Goal: Task Accomplishment & Management: Manage account settings

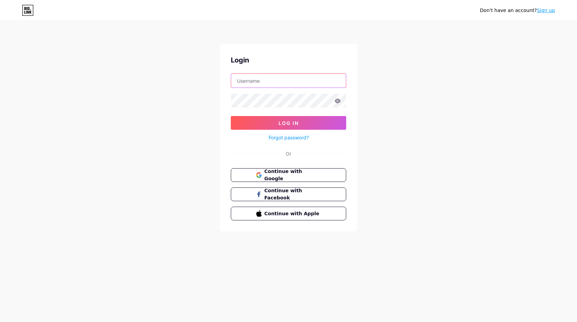
click at [317, 85] on input "text" at bounding box center [288, 81] width 115 height 14
type input "[EMAIL_ADDRESS][DOMAIN_NAME]"
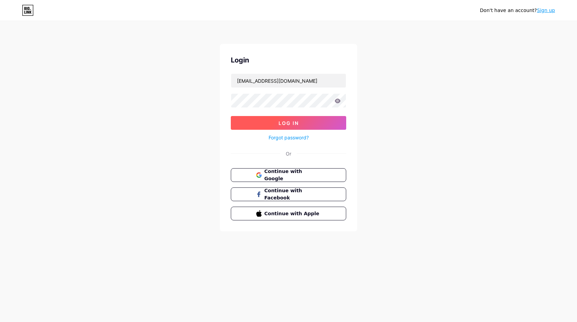
click at [253, 128] on button "Log In" at bounding box center [288, 123] width 115 height 14
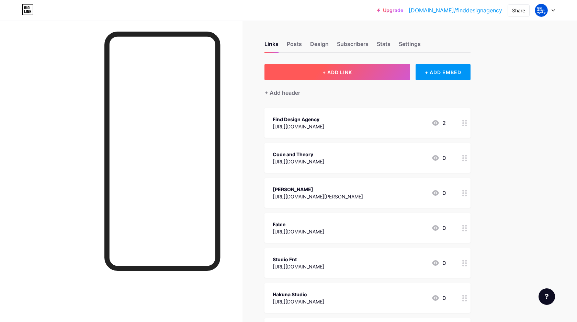
click at [396, 66] on button "+ ADD LINK" at bounding box center [337, 72] width 146 height 16
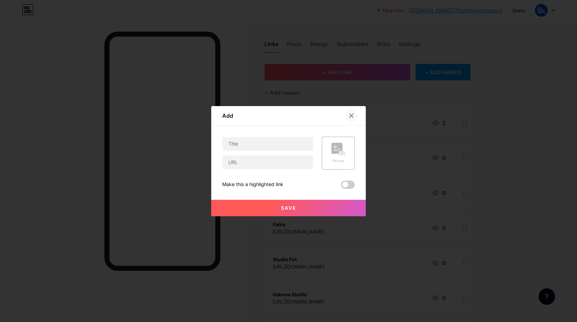
click at [351, 116] on icon at bounding box center [352, 116] width 4 height 4
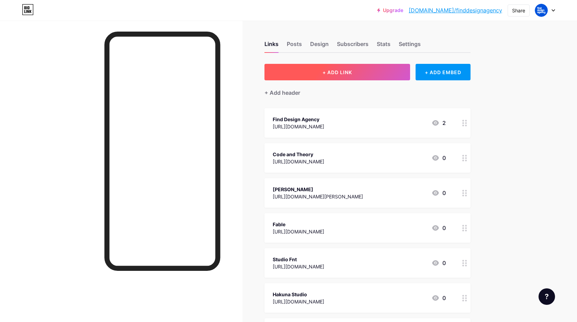
click at [348, 70] on span "+ ADD LINK" at bounding box center [337, 72] width 30 height 6
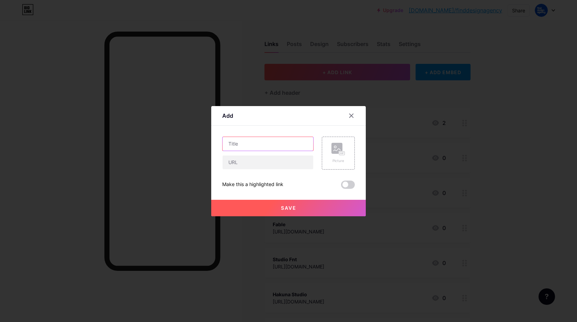
click at [272, 146] on input "text" at bounding box center [267, 144] width 91 height 14
type input "Bond"
paste input "[URL][DOMAIN_NAME]"
type input "[URL][DOMAIN_NAME]"
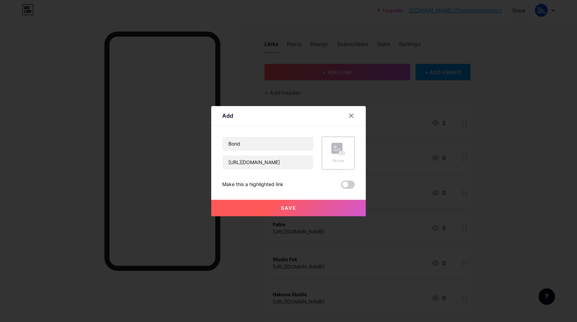
click at [292, 206] on span "Save" at bounding box center [288, 208] width 15 height 6
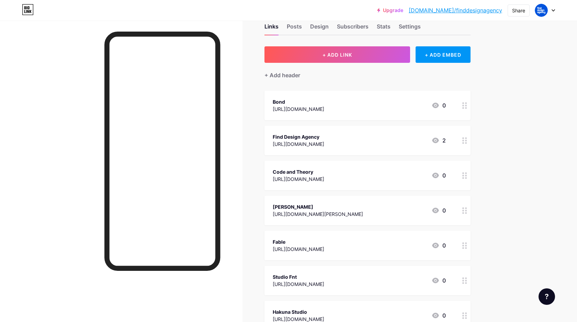
scroll to position [0, 0]
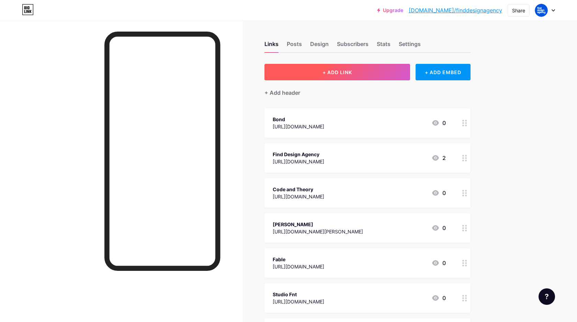
click at [365, 71] on button "+ ADD LINK" at bounding box center [337, 72] width 146 height 16
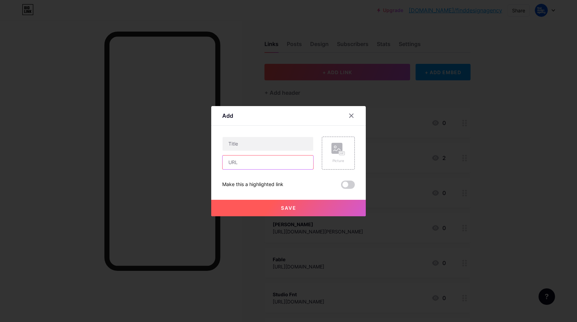
click at [273, 161] on input "text" at bounding box center [267, 163] width 91 height 14
paste input "[URL][DOMAIN_NAME][PERSON_NAME]"
type input "[URL][DOMAIN_NAME][PERSON_NAME]"
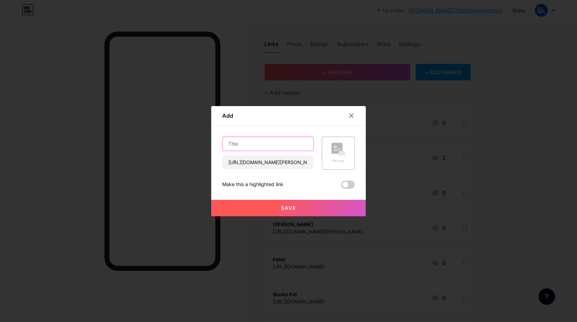
click at [267, 147] on input "text" at bounding box center [267, 144] width 91 height 14
type input "[PERSON_NAME]"
click at [289, 202] on button "Save" at bounding box center [288, 208] width 155 height 16
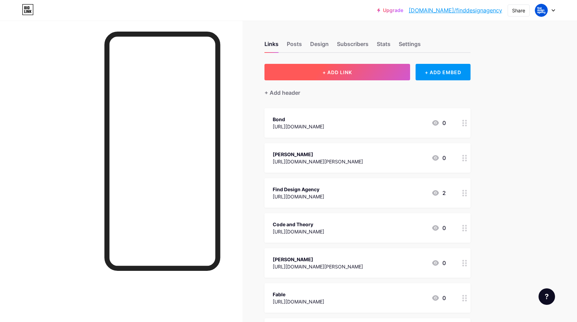
click at [356, 69] on button "+ ADD LINK" at bounding box center [337, 72] width 146 height 16
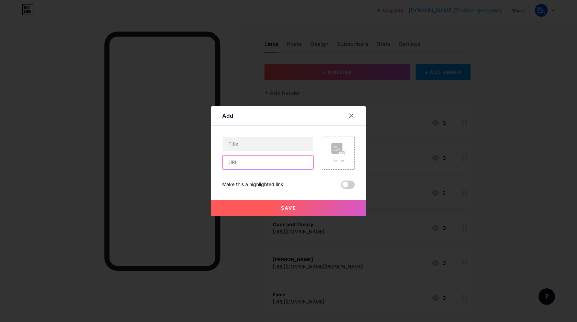
click at [271, 163] on input "text" at bounding box center [267, 163] width 91 height 14
paste input "[URL][DOMAIN_NAME]"
type input "[URL][DOMAIN_NAME]"
click at [263, 150] on input "text" at bounding box center [267, 144] width 91 height 14
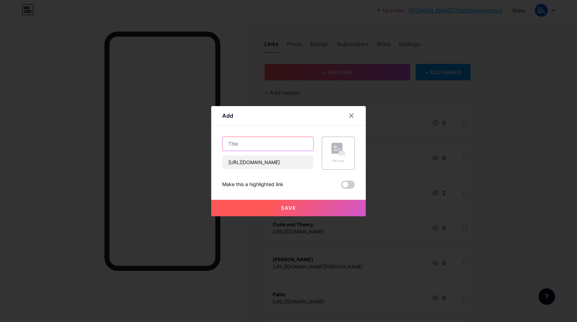
scroll to position [0, 0]
type input "Dessein"
click at [311, 200] on button "Save" at bounding box center [288, 208] width 155 height 16
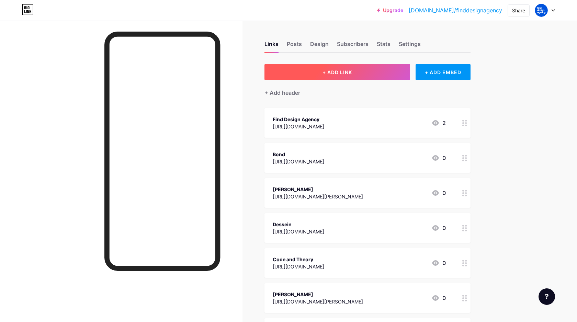
click at [313, 69] on button "+ ADD LINK" at bounding box center [337, 72] width 146 height 16
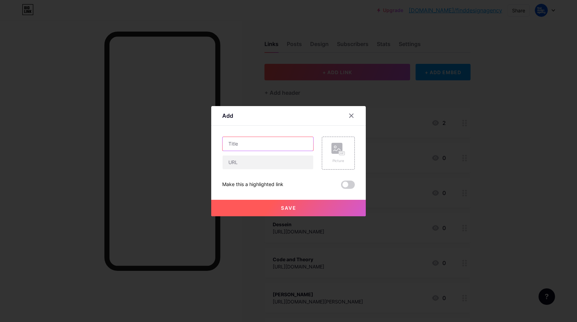
click at [257, 147] on input "text" at bounding box center [267, 144] width 91 height 14
type input "[PERSON_NAME]"
paste input "[URL][DOMAIN_NAME][PERSON_NAME]"
type input "[URL][DOMAIN_NAME][PERSON_NAME]"
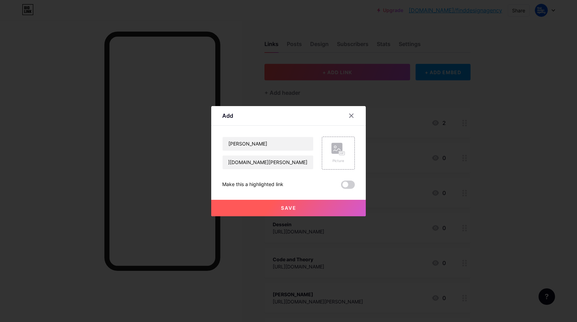
scroll to position [0, 0]
click at [256, 210] on button "Save" at bounding box center [288, 208] width 155 height 16
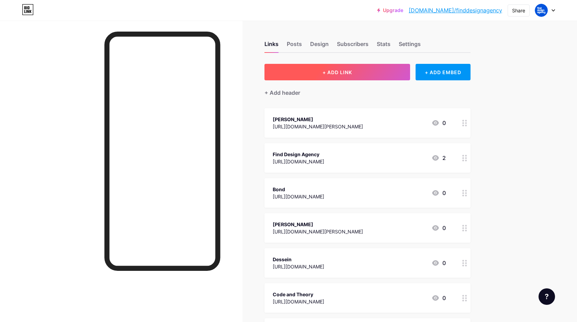
click at [320, 79] on button "+ ADD LINK" at bounding box center [337, 72] width 146 height 16
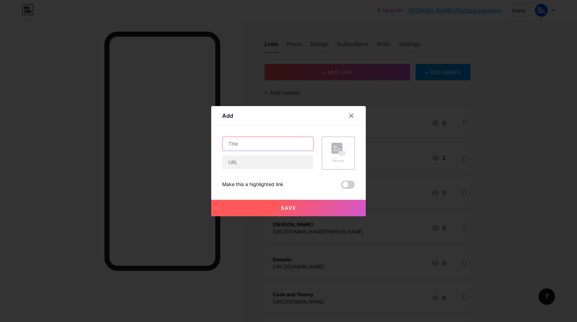
click at [270, 139] on input "text" at bounding box center [267, 144] width 91 height 14
type input "Essen International"
paste input "[URL][DOMAIN_NAME]"
type input "[URL][DOMAIN_NAME]"
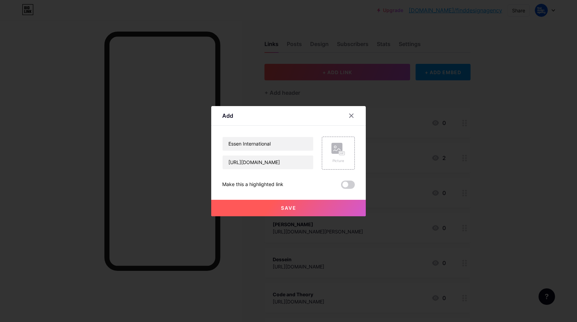
click at [276, 206] on button "Save" at bounding box center [288, 208] width 155 height 16
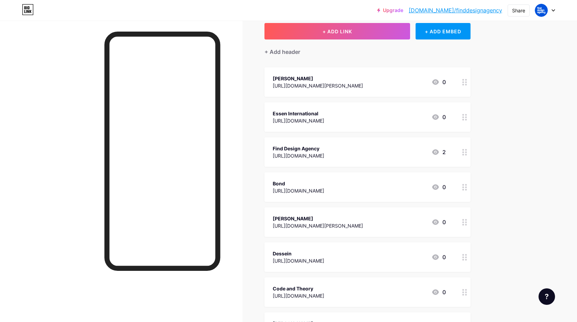
scroll to position [0, 0]
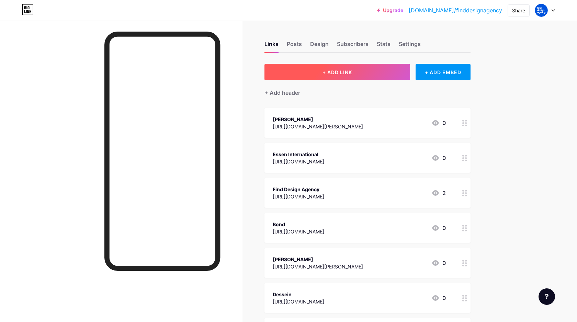
click at [319, 75] on button "+ ADD LINK" at bounding box center [337, 72] width 146 height 16
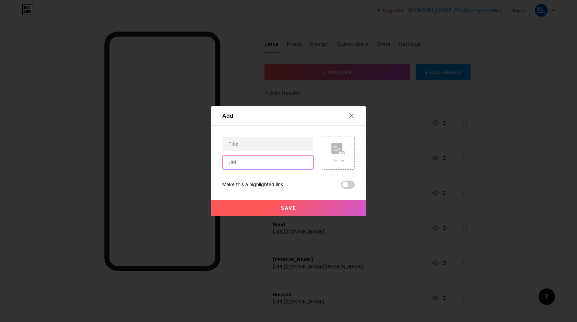
click at [259, 163] on input "text" at bounding box center [267, 163] width 91 height 14
paste input "[URL][DOMAIN_NAME]"
type input "[URL][DOMAIN_NAME]"
click at [265, 149] on input "text" at bounding box center [267, 144] width 91 height 14
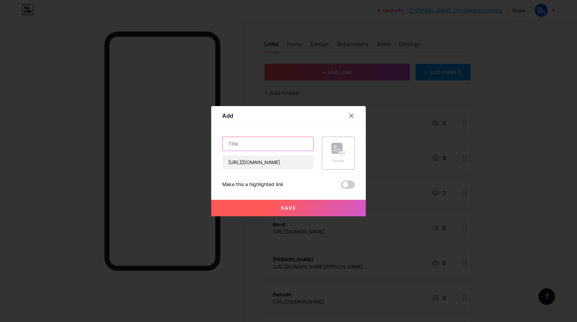
scroll to position [0, 0]
type input "Eight 25"
click at [287, 207] on span "Save" at bounding box center [288, 208] width 15 height 6
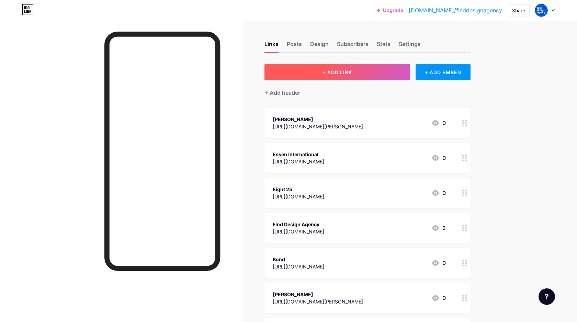
click at [303, 78] on button "+ ADD LINK" at bounding box center [337, 72] width 146 height 16
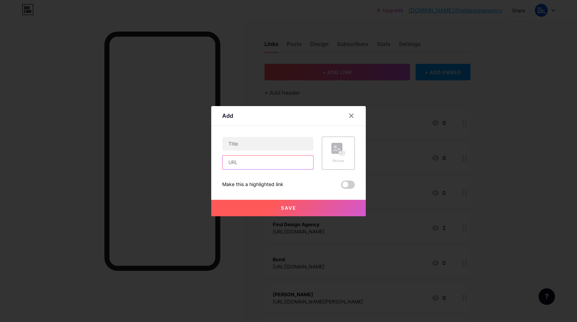
click at [259, 163] on input "text" at bounding box center [267, 163] width 91 height 14
paste input "[URL][DOMAIN_NAME]"
type input "[URL][DOMAIN_NAME]"
click at [250, 148] on input "text" at bounding box center [267, 144] width 91 height 14
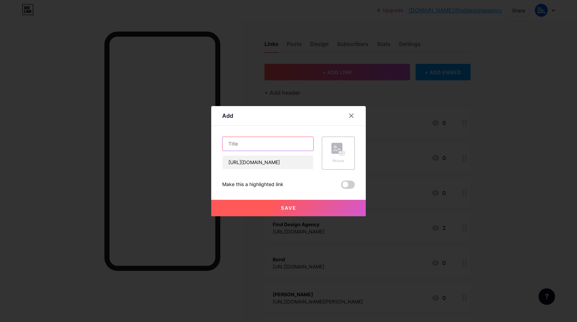
scroll to position [0, 0]
type input "Fueled"
click at [252, 203] on button "Save" at bounding box center [288, 208] width 155 height 16
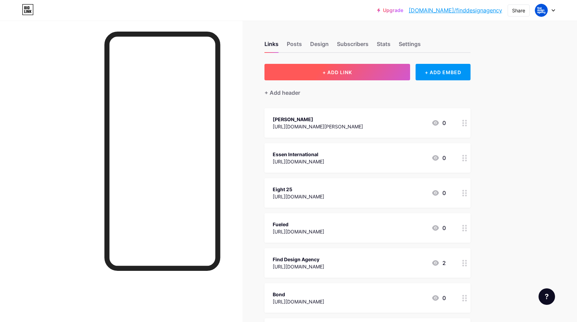
click at [324, 72] on span "+ ADD LINK" at bounding box center [337, 72] width 30 height 6
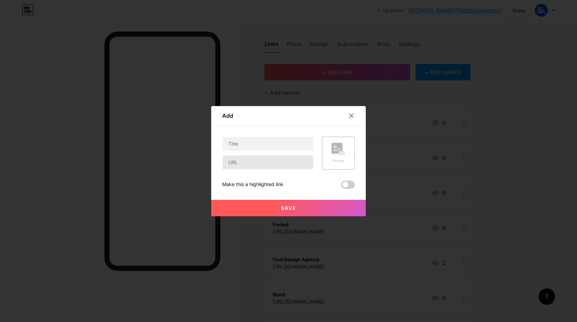
click at [270, 162] on input "text" at bounding box center [267, 163] width 91 height 14
paste input "Imaginary Forces"
type input "Imaginary Forces"
click at [265, 145] on input "text" at bounding box center [267, 144] width 91 height 14
paste input "Imaginary Forces"
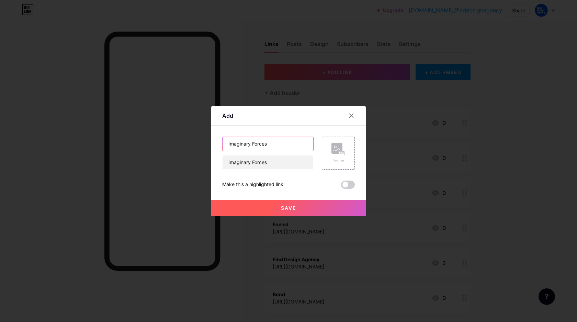
type input "Imaginary Forces"
drag, startPoint x: 279, startPoint y: 164, endPoint x: 217, endPoint y: 164, distance: 62.5
click at [217, 164] on div "Add Content YouTube Play YouTube video without leaving your page. ADD Vimeo Pla…" at bounding box center [288, 161] width 155 height 110
paste input "[URL][DOMAIN_NAME]"
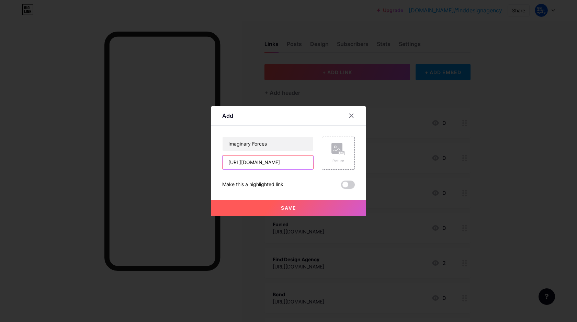
type input "[URL][DOMAIN_NAME]"
click at [243, 204] on button "Save" at bounding box center [288, 208] width 155 height 16
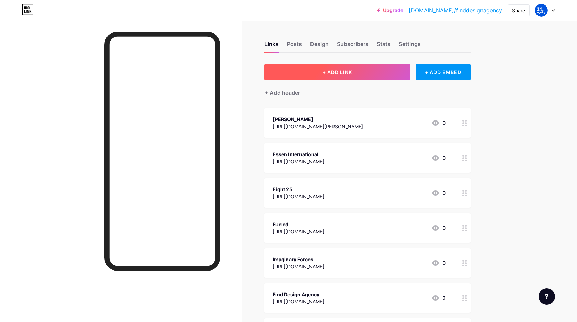
click at [376, 73] on button "+ ADD LINK" at bounding box center [337, 72] width 146 height 16
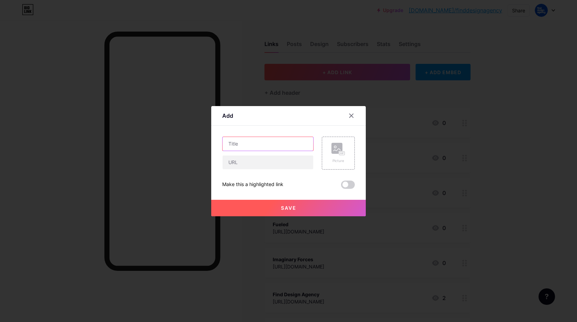
click at [283, 145] on input "text" at bounding box center [267, 144] width 91 height 14
paste input "Alphabet"
type input "Alphabet"
click at [294, 158] on input "text" at bounding box center [267, 163] width 91 height 14
paste input "[URL][DOMAIN_NAME]"
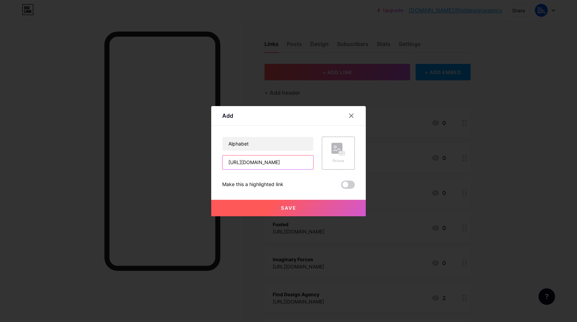
scroll to position [0, 28]
type input "[URL][DOMAIN_NAME]"
click at [258, 206] on button "Save" at bounding box center [288, 208] width 155 height 16
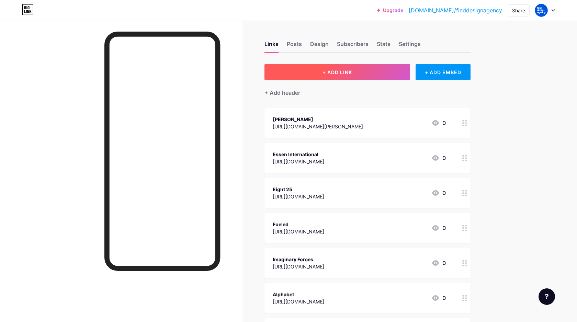
click at [331, 68] on button "+ ADD LINK" at bounding box center [337, 72] width 146 height 16
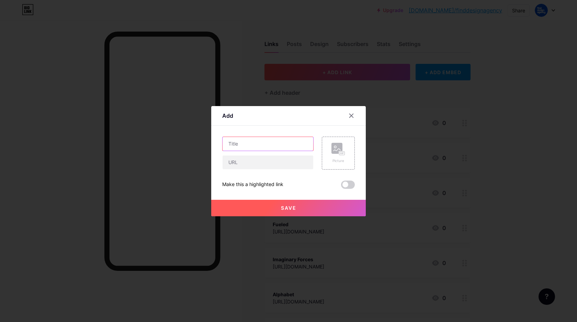
click at [267, 144] on input "text" at bounding box center [267, 144] width 91 height 14
paste input "Builders Club"
type input "Builders Club"
click at [255, 163] on input "text" at bounding box center [267, 163] width 91 height 14
paste input "[URL][DOMAIN_NAME]"
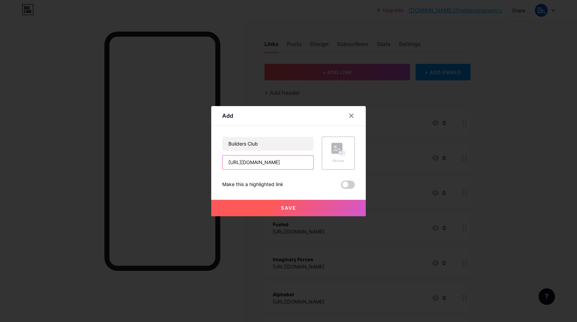
scroll to position [0, 38]
type input "[URL][DOMAIN_NAME]"
click at [255, 210] on button "Save" at bounding box center [288, 208] width 155 height 16
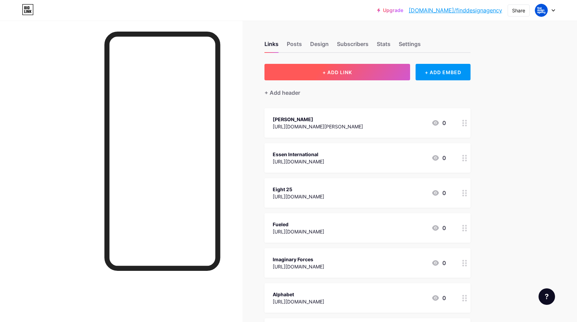
click at [349, 67] on button "+ ADD LINK" at bounding box center [337, 72] width 146 height 16
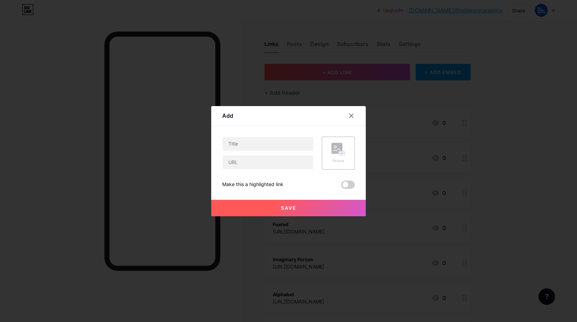
click at [276, 152] on div at bounding box center [267, 153] width 91 height 33
click at [276, 141] on input "text" at bounding box center [267, 144] width 91 height 14
paste input "Ro & Co"
type input "Ro & Co"
click at [259, 160] on input "text" at bounding box center [267, 163] width 91 height 14
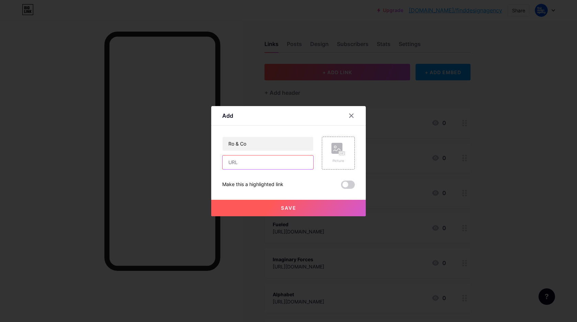
paste input "[URL][DOMAIN_NAME]"
type input "[URL][DOMAIN_NAME]"
click at [236, 209] on button "Save" at bounding box center [288, 208] width 155 height 16
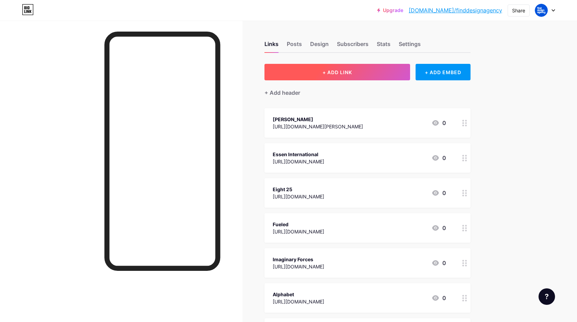
click at [342, 75] on span "+ ADD LINK" at bounding box center [337, 72] width 30 height 6
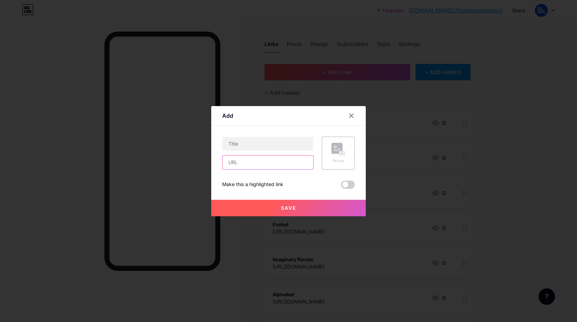
click at [257, 162] on input "text" at bounding box center [267, 163] width 91 height 14
paste input "[URL][DOMAIN_NAME]"
type input "[URL][DOMAIN_NAME]"
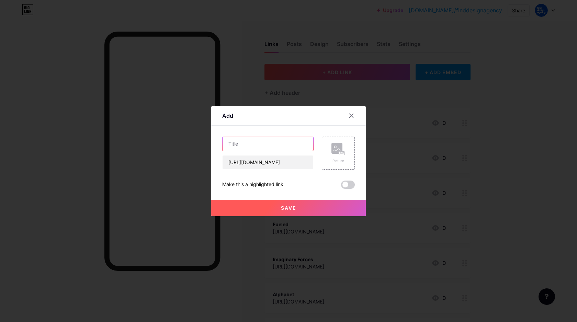
click at [264, 144] on input "text" at bounding box center [267, 144] width 91 height 14
type input "Design Dept"
click at [275, 204] on button "Save" at bounding box center [288, 208] width 155 height 16
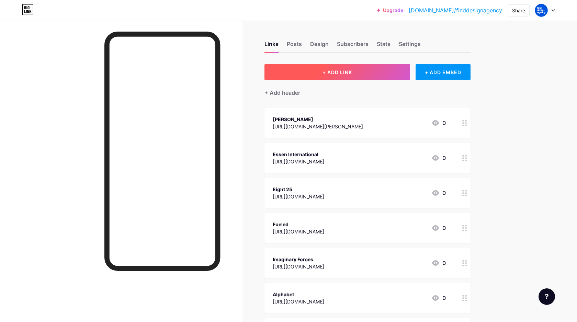
click at [337, 74] on span "+ ADD LINK" at bounding box center [337, 72] width 30 height 6
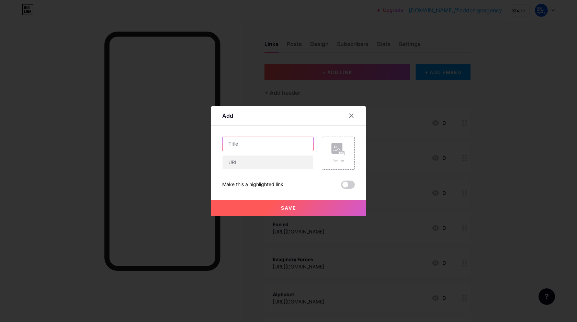
click at [242, 145] on input "text" at bounding box center [267, 144] width 91 height 14
paste input "Studio Dumbar"
type input "Studio Dumbar"
click at [265, 160] on input "text" at bounding box center [267, 163] width 91 height 14
paste input "[URL][DOMAIN_NAME]"
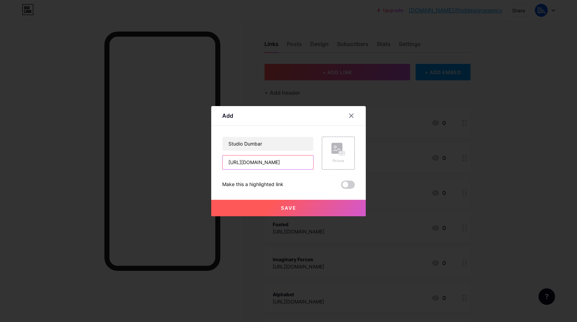
scroll to position [0, 42]
type input "[URL][DOMAIN_NAME]"
click at [299, 204] on button "Save" at bounding box center [288, 208] width 155 height 16
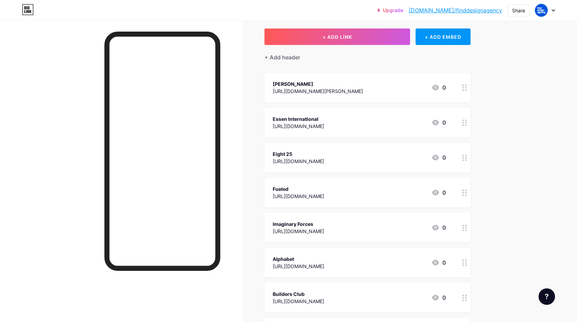
scroll to position [45, 0]
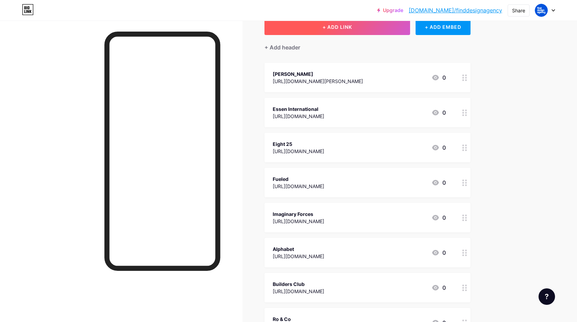
click at [354, 26] on button "+ ADD LINK" at bounding box center [337, 27] width 146 height 16
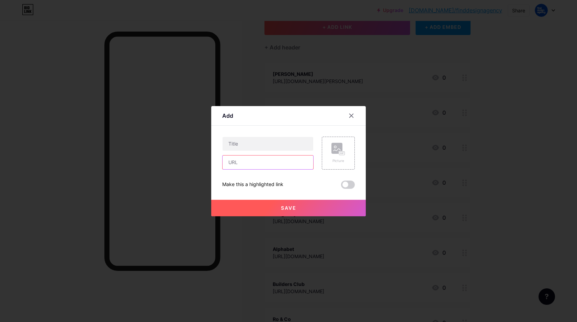
click at [239, 166] on input "text" at bounding box center [267, 163] width 91 height 14
paste input "[URL][DOMAIN_NAME]"
type input "[URL][DOMAIN_NAME]"
click at [237, 150] on input "text" at bounding box center [267, 144] width 91 height 14
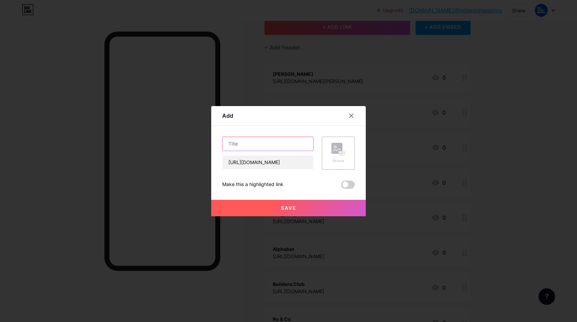
scroll to position [0, 0]
type input "Interbrand"
click at [253, 203] on button "Save" at bounding box center [288, 208] width 155 height 16
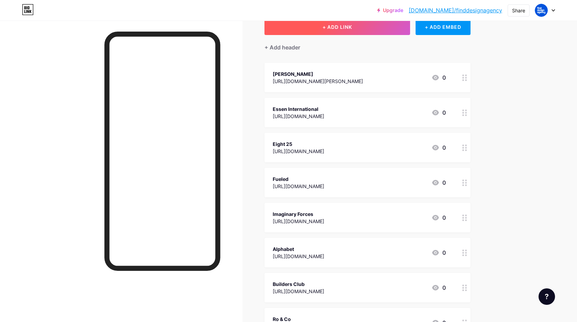
click at [366, 31] on button "+ ADD LINK" at bounding box center [337, 27] width 146 height 16
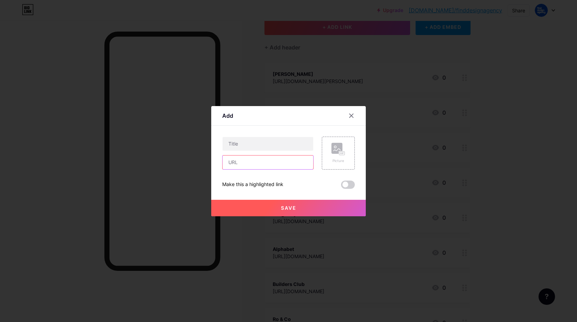
click at [267, 165] on input "text" at bounding box center [267, 163] width 91 height 14
paste input "Gunner"
type input "Gunner"
click at [258, 146] on input "text" at bounding box center [267, 144] width 91 height 14
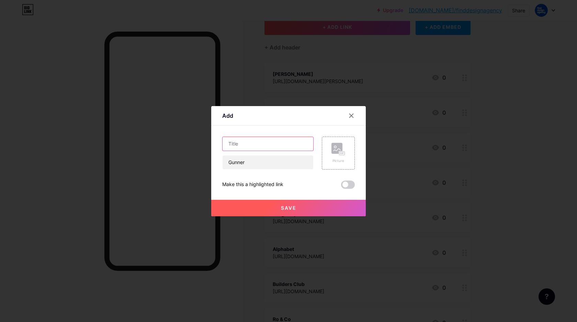
paste input "Gunner"
type input "Gunner"
click at [275, 162] on input "Gunner" at bounding box center [267, 163] width 91 height 14
paste input "[URL][DOMAIN_NAME]"
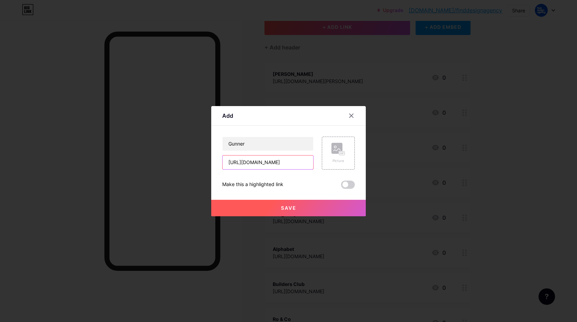
scroll to position [0, 24]
type input "[URL][DOMAIN_NAME]"
click at [282, 202] on button "Save" at bounding box center [288, 208] width 155 height 16
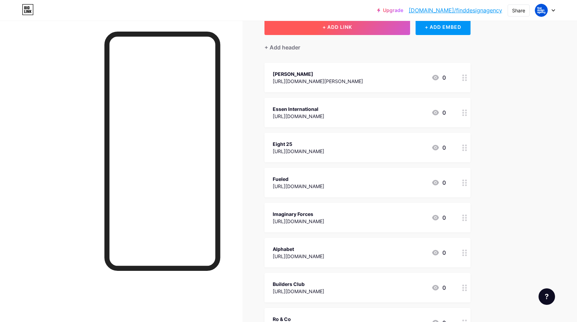
click at [328, 24] on span "+ ADD LINK" at bounding box center [337, 27] width 30 height 6
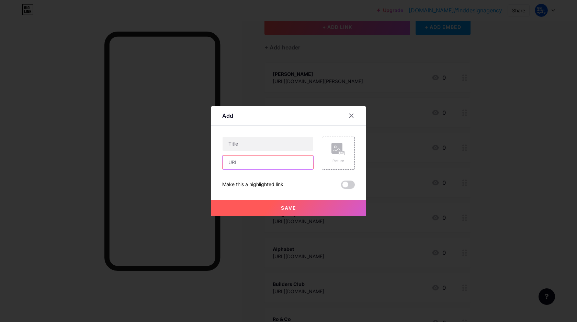
click at [248, 159] on input "text" at bounding box center [267, 163] width 91 height 14
paste input "[URL][DOMAIN_NAME][DATE]"
type input "[URL][DOMAIN_NAME][DATE]"
click at [247, 144] on input "text" at bounding box center [267, 144] width 91 height 14
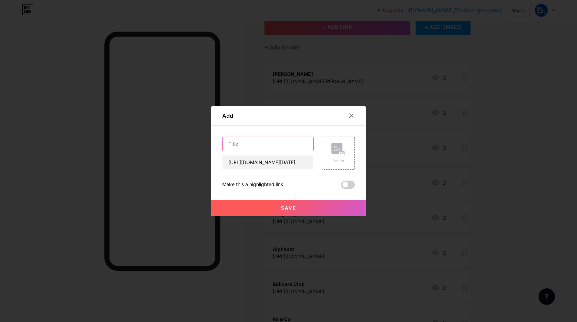
scroll to position [0, 0]
type input "Hello [DATE]"
click at [258, 206] on button "Save" at bounding box center [288, 208] width 155 height 16
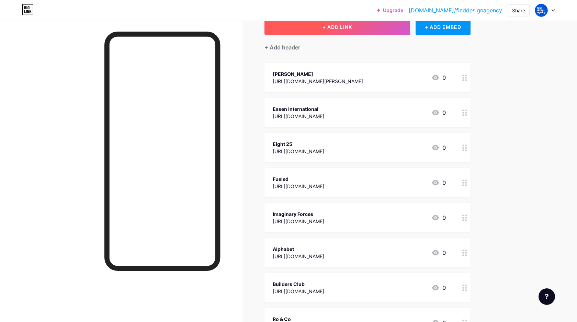
click at [350, 30] on button "+ ADD LINK" at bounding box center [337, 27] width 146 height 16
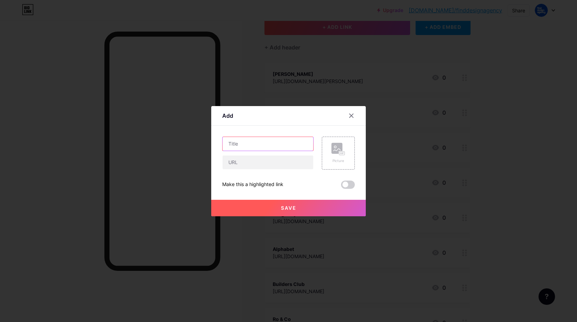
click at [291, 149] on input "text" at bounding box center [267, 144] width 91 height 14
paste input "Laundry"
type input "Laundry"
click at [255, 165] on input "text" at bounding box center [267, 163] width 91 height 14
paste input "[URL][DOMAIN_NAME]"
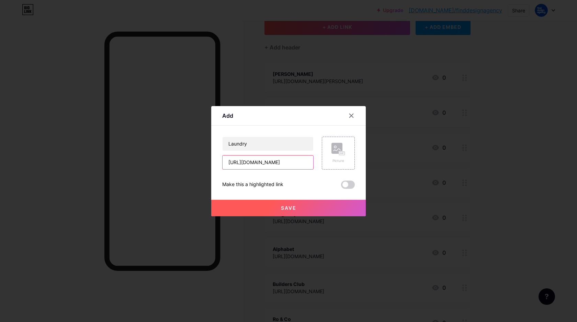
scroll to position [0, 42]
type input "[URL][DOMAIN_NAME]"
click at [282, 208] on span "Save" at bounding box center [288, 208] width 15 height 6
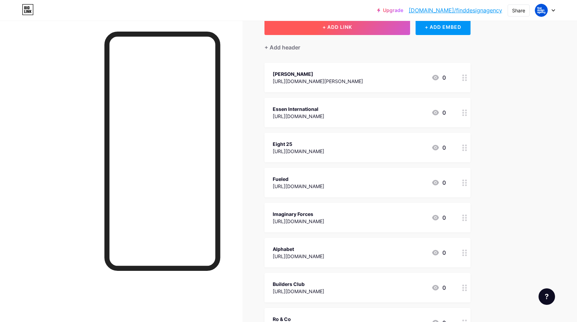
click at [352, 31] on button "+ ADD LINK" at bounding box center [337, 27] width 146 height 16
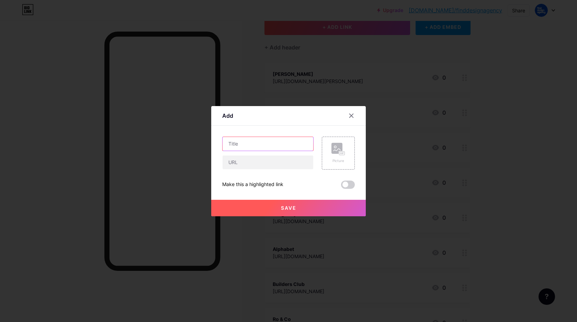
click at [289, 145] on input "text" at bounding box center [267, 144] width 91 height 14
paste input "Heyo"
type input "Heyo"
click at [249, 162] on input "text" at bounding box center [267, 163] width 91 height 14
paste input "[URL][DOMAIN_NAME]"
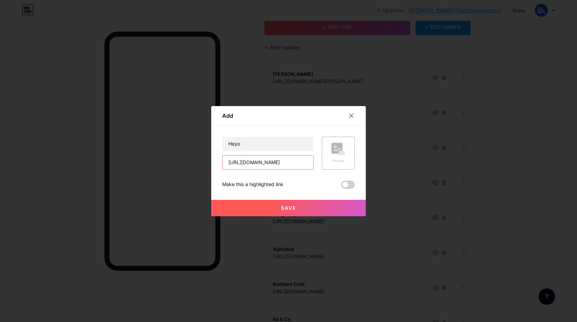
scroll to position [0, 20]
type input "[URL][DOMAIN_NAME]"
click at [270, 204] on button "Save" at bounding box center [288, 208] width 155 height 16
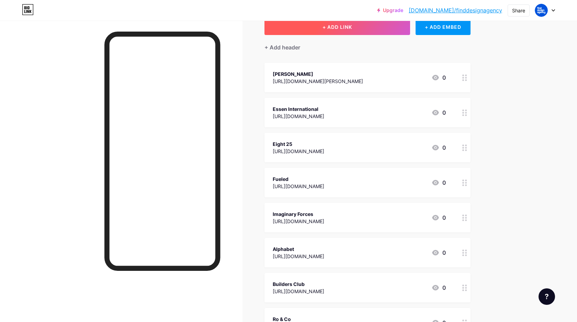
click at [304, 32] on button "+ ADD LINK" at bounding box center [337, 27] width 146 height 16
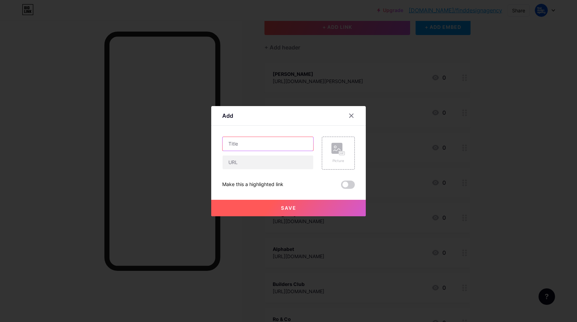
click at [273, 148] on input "text" at bounding box center [267, 144] width 91 height 14
paste input "Made in Haus"
type input "Made in Haus"
click at [294, 161] on input "text" at bounding box center [267, 163] width 91 height 14
paste input "[URL][DOMAIN_NAME]"
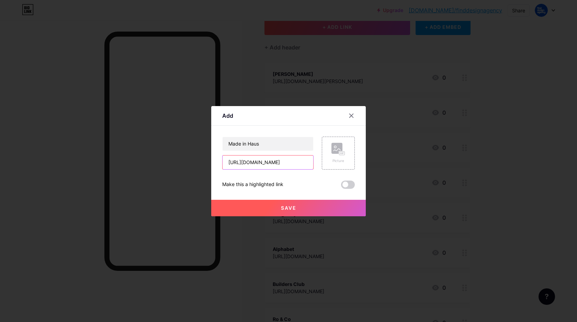
scroll to position [0, 41]
type input "[URL][DOMAIN_NAME]"
click at [300, 209] on button "Save" at bounding box center [288, 208] width 155 height 16
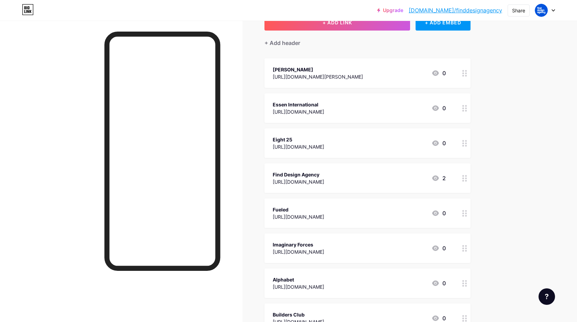
scroll to position [46, 0]
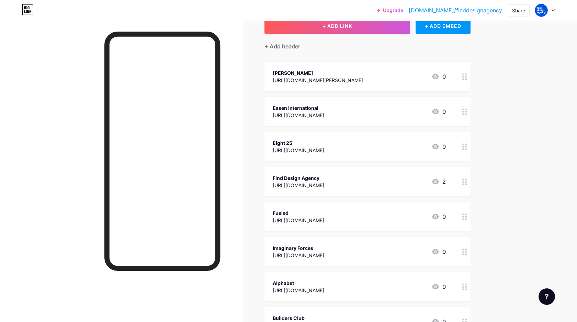
drag, startPoint x: 457, startPoint y: 187, endPoint x: 449, endPoint y: 92, distance: 95.1
drag, startPoint x: 462, startPoint y: 183, endPoint x: 460, endPoint y: 77, distance: 106.8
